Goal: Use online tool/utility: Utilize a website feature to perform a specific function

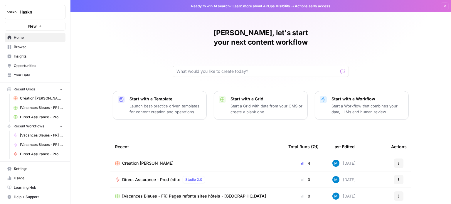
click at [31, 51] on link "Browse" at bounding box center [35, 46] width 61 height 9
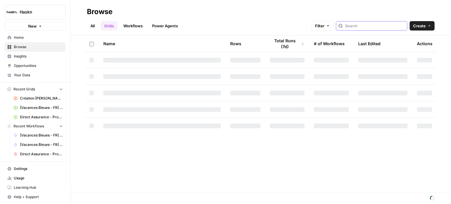
click at [359, 27] on input "search" at bounding box center [375, 26] width 60 height 6
type input "kit"
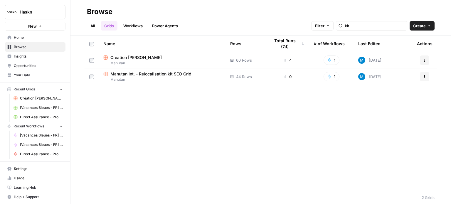
click at [170, 58] on div "Création [PERSON_NAME]" at bounding box center [162, 58] width 118 height 6
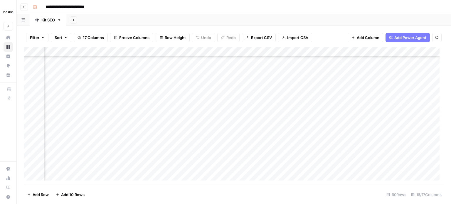
scroll to position [485, 460]
click at [339, 124] on div "Add Column" at bounding box center [234, 116] width 420 height 138
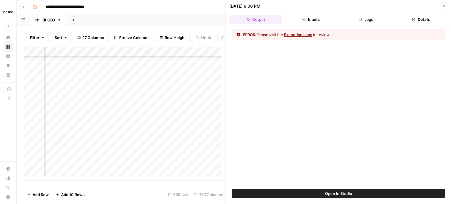
click at [309, 34] on button "Execution Logs" at bounding box center [298, 35] width 28 height 6
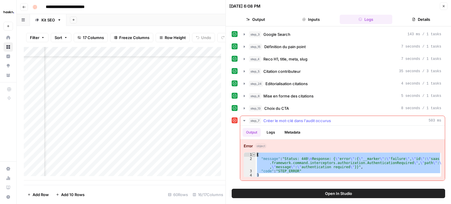
drag, startPoint x: 266, startPoint y: 173, endPoint x: 252, endPoint y: 152, distance: 25.0
click at [252, 152] on div "* 1 2 3 4 { "message" : "Status: 440 \n Response: { \" error \" :{ \" __marker …" at bounding box center [343, 164] width 198 height 25
type textarea "**********"
click at [446, 8] on button "Close" at bounding box center [444, 6] width 8 height 8
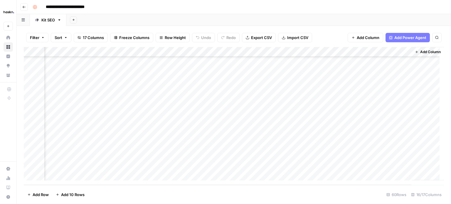
scroll to position [485, 453]
click at [357, 125] on div "Add Column" at bounding box center [234, 116] width 420 height 138
click at [355, 135] on div "Add Column" at bounding box center [234, 116] width 420 height 138
click at [355, 145] on div "Add Column" at bounding box center [234, 116] width 420 height 138
click at [355, 154] on div "Add Column" at bounding box center [234, 116] width 420 height 138
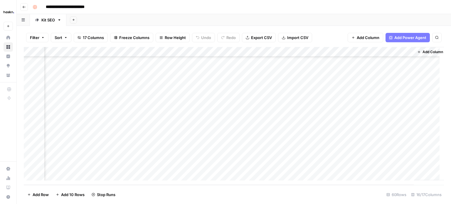
click at [335, 168] on div "Add Column" at bounding box center [234, 116] width 420 height 138
click at [355, 145] on div "Add Column" at bounding box center [234, 116] width 420 height 138
click at [348, 168] on div "Add Column" at bounding box center [234, 116] width 420 height 138
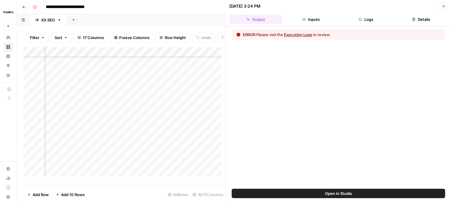
click at [312, 36] on button "Execution Logs" at bounding box center [298, 35] width 28 height 6
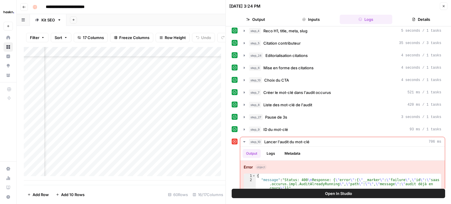
scroll to position [42, 0]
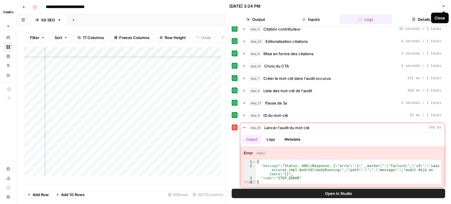
click at [444, 8] on button "Close" at bounding box center [444, 6] width 8 height 8
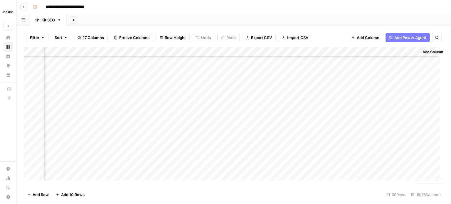
click at [356, 167] on div "Add Column" at bounding box center [234, 116] width 420 height 138
